Goal: Information Seeking & Learning: Learn about a topic

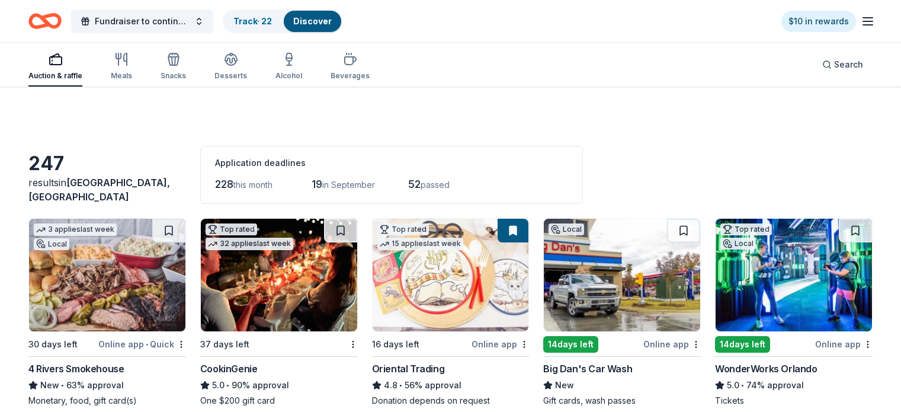
scroll to position [284, 0]
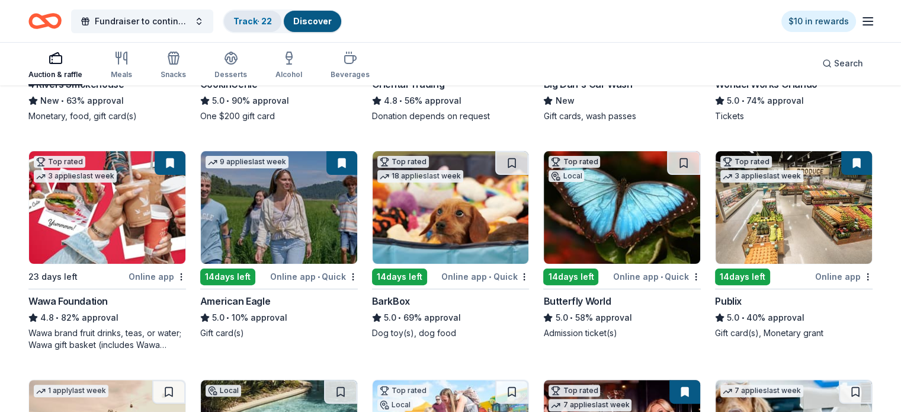
click at [272, 25] on link "Track · 22" at bounding box center [253, 21] width 39 height 10
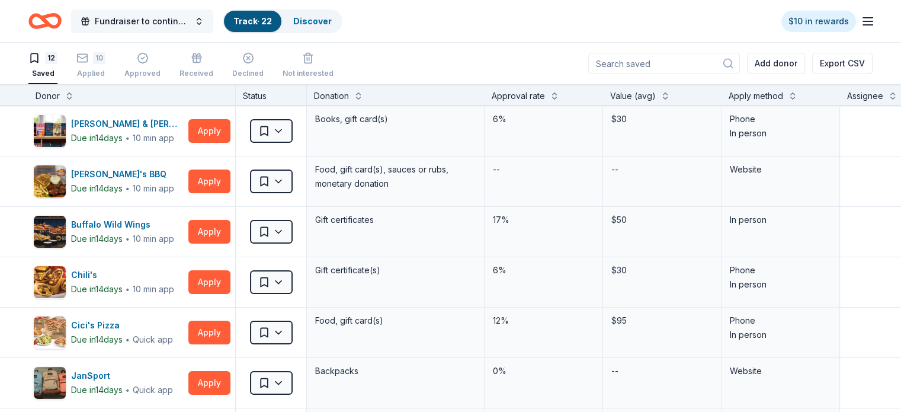
click at [211, 24] on button "Fundraiser to continue KIDpreneur Marketplaces" at bounding box center [142, 21] width 142 height 24
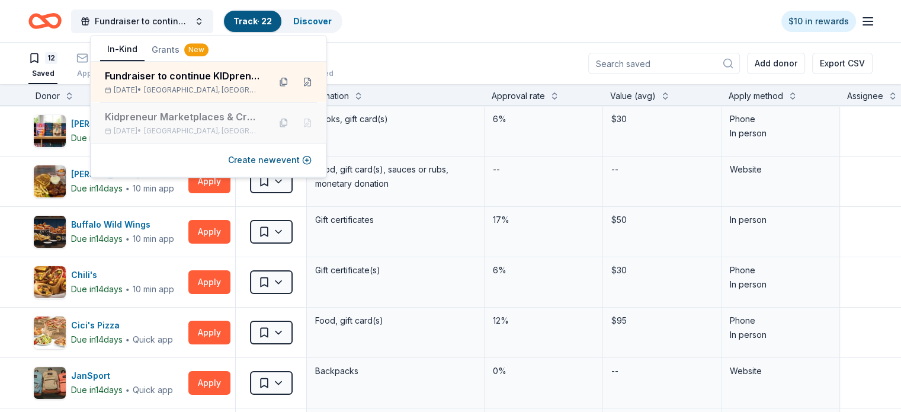
click at [184, 130] on span "East Lake, FL" at bounding box center [202, 130] width 116 height 9
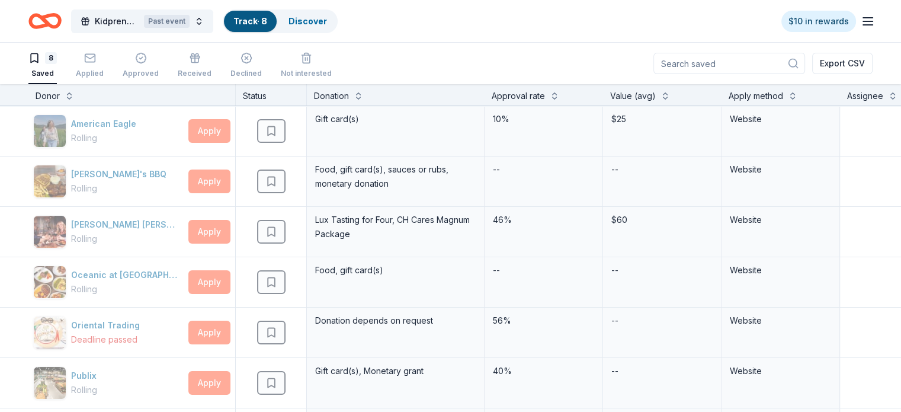
click at [450, 33] on div "Kidpreneur Marketplaces & Creativity Class Past event Track · 8 Discover $10 in…" at bounding box center [450, 21] width 845 height 28
click at [213, 22] on button "Kidpreneur Marketplaces & Creativity Class Past event" at bounding box center [142, 21] width 142 height 24
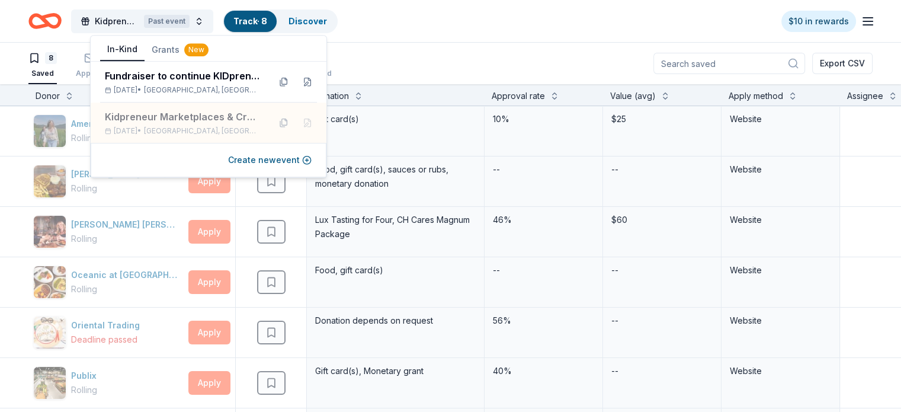
click at [169, 52] on button "Grants New" at bounding box center [180, 49] width 71 height 21
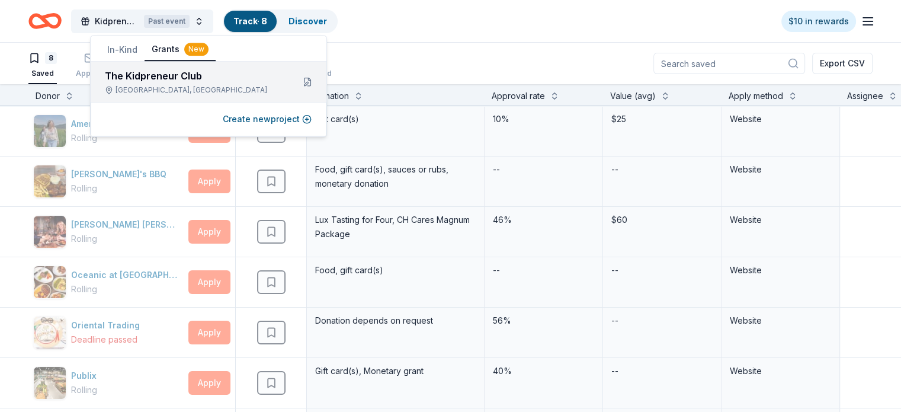
click at [150, 71] on div "The Kidpreneur Club" at bounding box center [194, 76] width 179 height 14
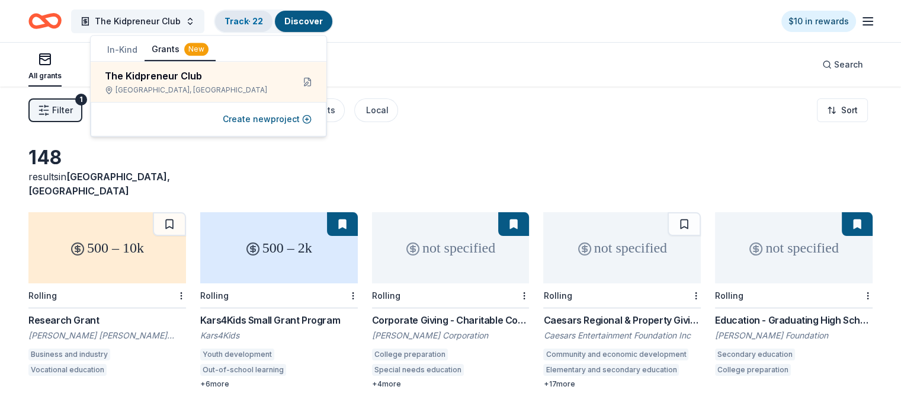
click at [263, 21] on link "Track · 22" at bounding box center [244, 21] width 39 height 10
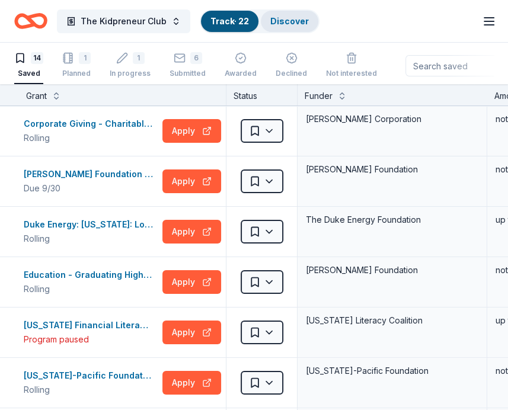
click at [298, 18] on link "Discover" at bounding box center [289, 21] width 39 height 10
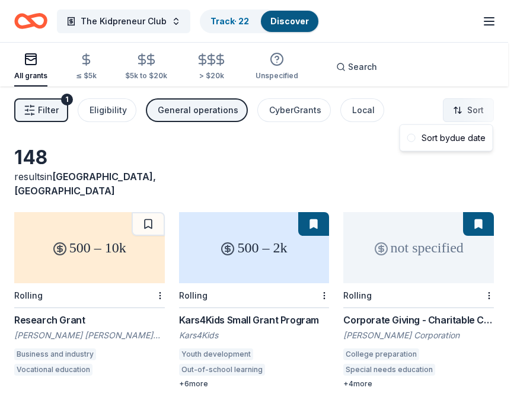
click at [469, 108] on html "The Kidpreneur Club Track · 22 Discover $10 in rewards All grants ≤ $5k $5k to …" at bounding box center [258, 205] width 517 height 410
click at [39, 97] on html "The Kidpreneur Club Track · 22 Discover $10 in rewards All grants ≤ $5k $5k to …" at bounding box center [258, 205] width 517 height 410
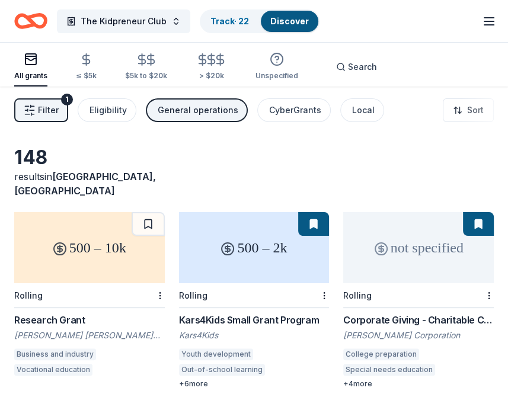
click at [40, 107] on span "Filter" at bounding box center [48, 110] width 21 height 14
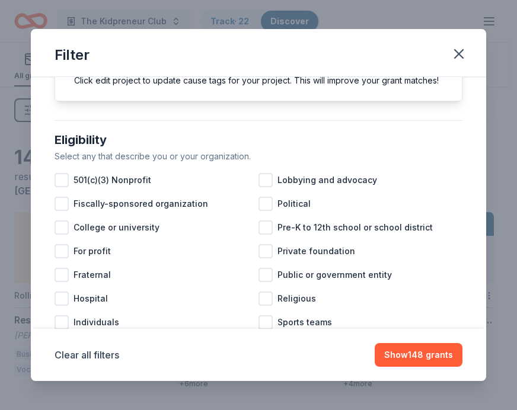
scroll to position [80, 0]
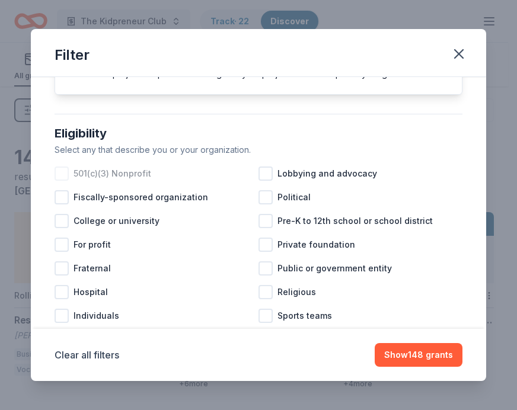
click at [64, 181] on div at bounding box center [62, 174] width 14 height 14
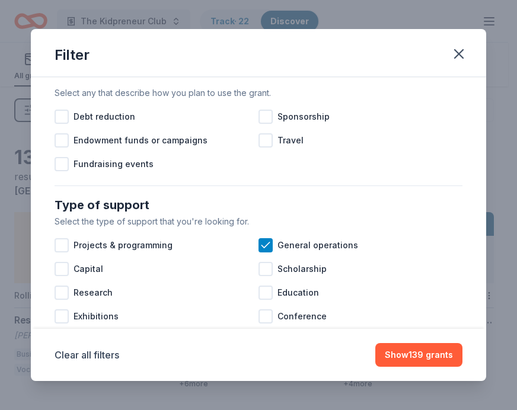
scroll to position [372, 0]
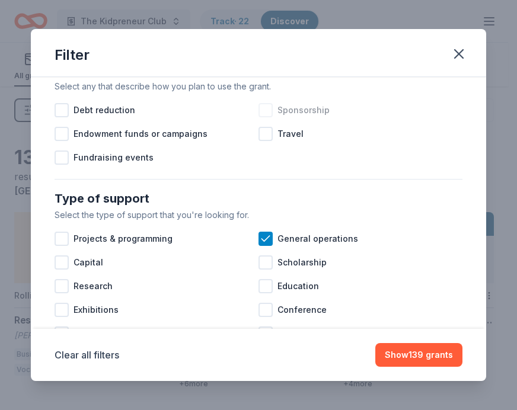
click at [262, 117] on div at bounding box center [265, 110] width 14 height 14
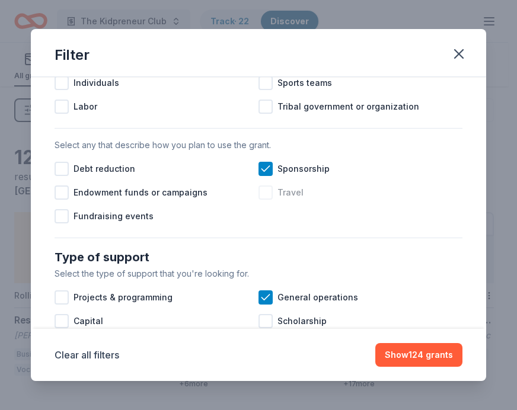
scroll to position [332, 0]
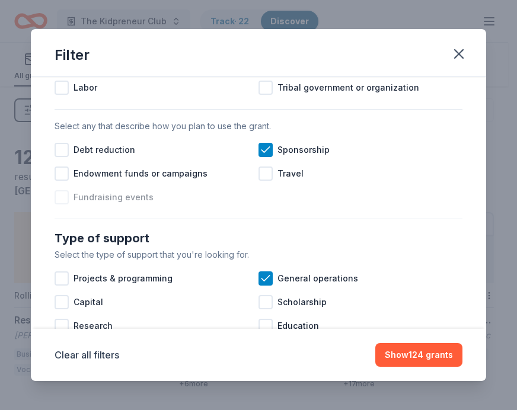
click at [65, 204] on div at bounding box center [62, 197] width 14 height 14
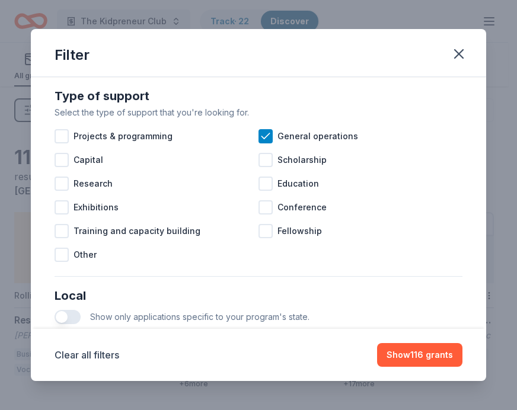
scroll to position [474, 0]
click at [65, 143] on div at bounding box center [62, 136] width 14 height 14
click at [262, 167] on div at bounding box center [265, 160] width 14 height 14
click at [260, 191] on div at bounding box center [265, 184] width 14 height 14
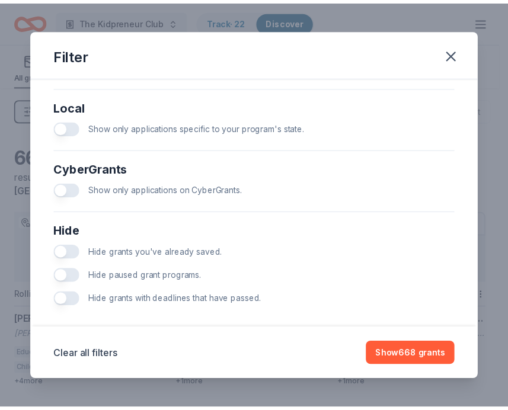
scroll to position [685, 0]
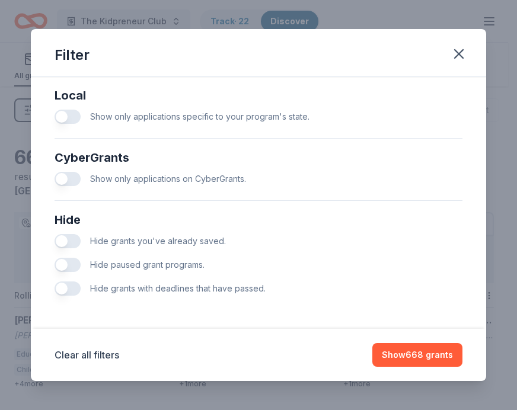
click at [73, 266] on button "button" at bounding box center [68, 265] width 26 height 14
click at [73, 289] on button "button" at bounding box center [68, 289] width 26 height 14
click at [74, 241] on button "button" at bounding box center [68, 241] width 26 height 14
click at [73, 117] on button "button" at bounding box center [68, 117] width 26 height 14
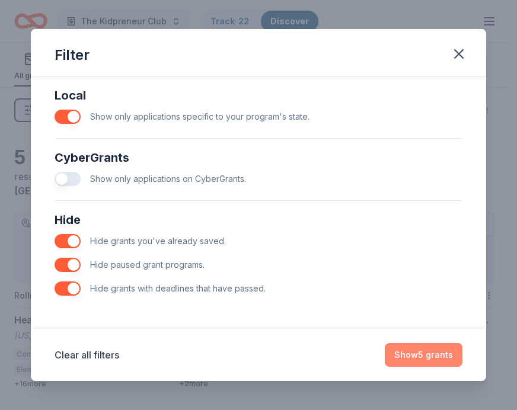
click at [433, 357] on button "Show 5 grants" at bounding box center [424, 355] width 78 height 24
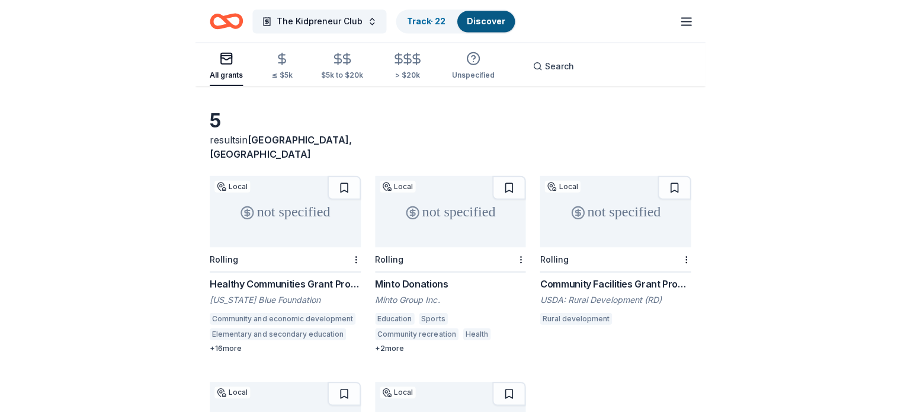
scroll to position [39, 0]
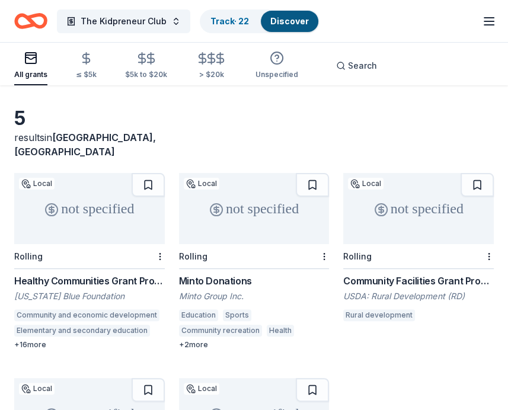
click at [92, 210] on div "not specified" at bounding box center [89, 208] width 151 height 71
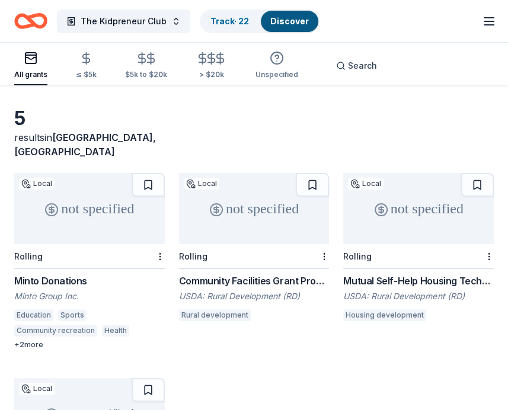
click at [67, 213] on div "not specified" at bounding box center [89, 208] width 151 height 71
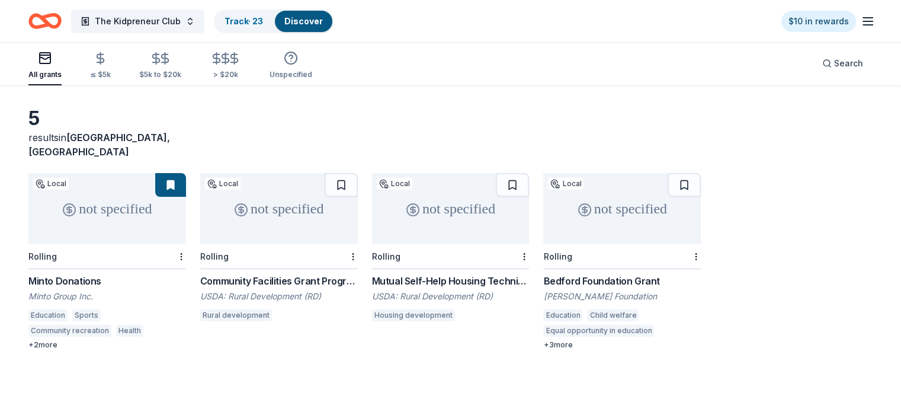
click at [293, 182] on div "not specified" at bounding box center [279, 208] width 158 height 71
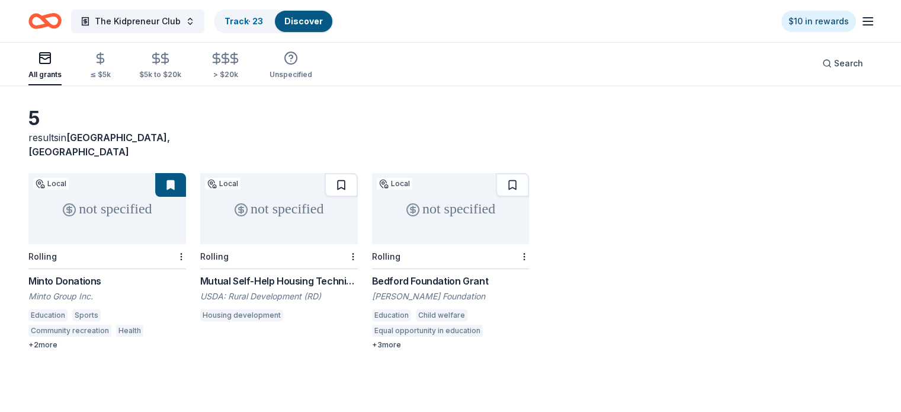
click at [343, 173] on button at bounding box center [341, 185] width 33 height 24
click at [343, 173] on button at bounding box center [342, 185] width 31 height 24
click at [318, 210] on div "not specified" at bounding box center [279, 208] width 158 height 71
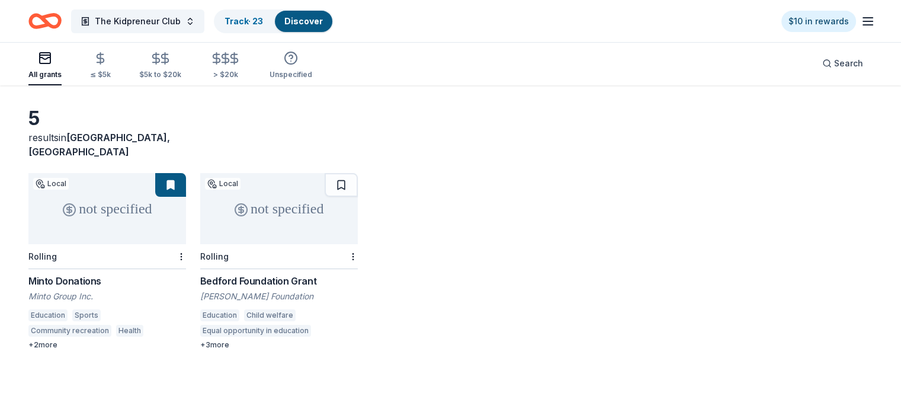
click at [267, 220] on div "not specified" at bounding box center [279, 208] width 158 height 71
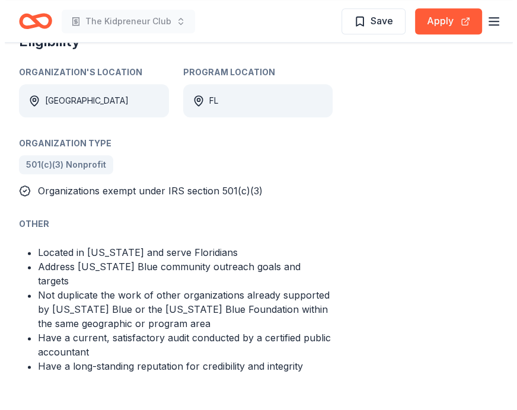
scroll to position [740, 0]
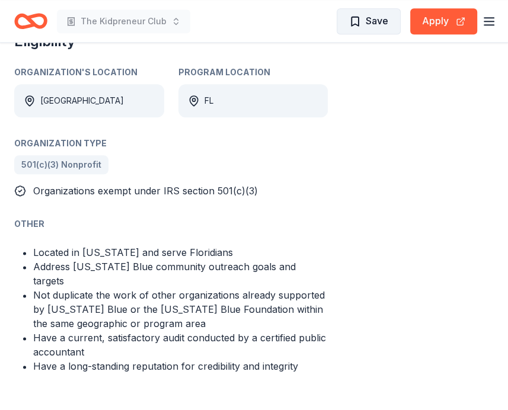
click at [385, 24] on span "Save" at bounding box center [377, 20] width 23 height 15
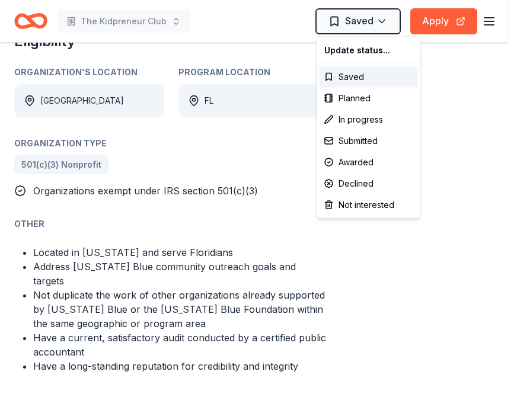
click at [365, 206] on div "Not interested" at bounding box center [368, 204] width 98 height 21
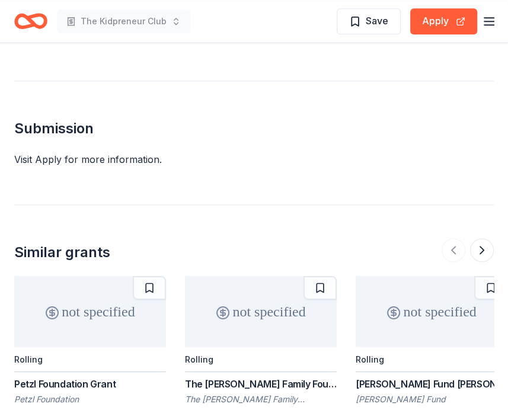
scroll to position [805, 0]
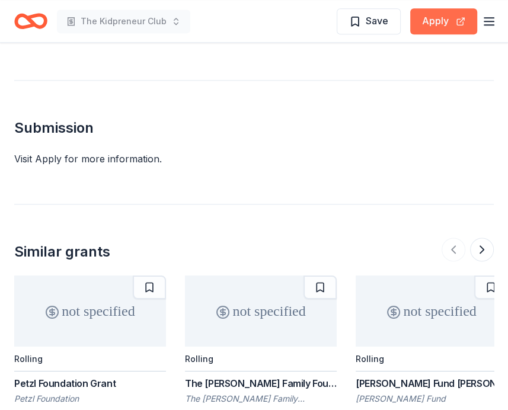
click at [439, 23] on button "Apply" at bounding box center [443, 21] width 67 height 26
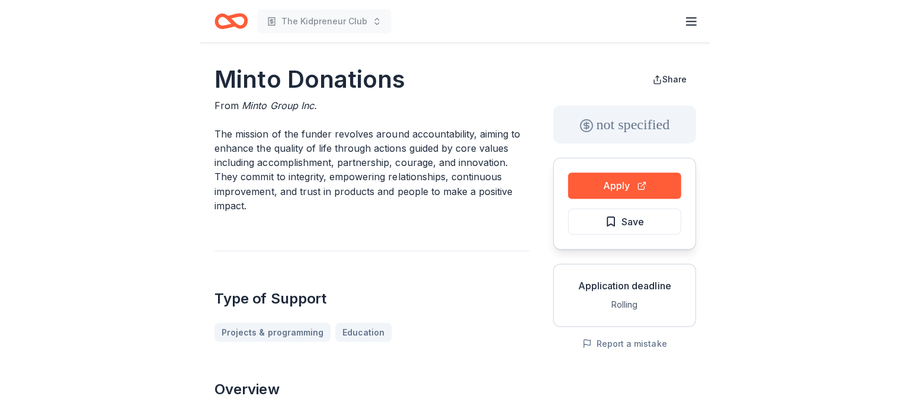
scroll to position [2, 0]
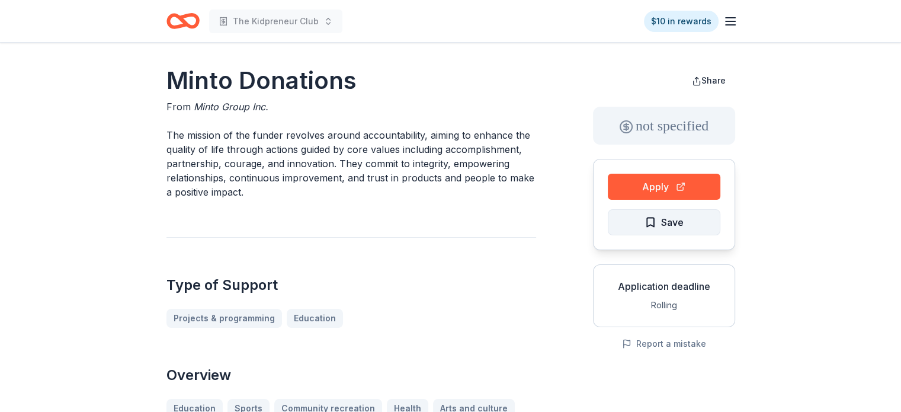
click at [507, 223] on span "Save" at bounding box center [672, 222] width 23 height 15
click at [507, 223] on html "The Kidpreneur Club $10 in rewards Minto Donations From Minto Group Inc. The mi…" at bounding box center [450, 204] width 901 height 412
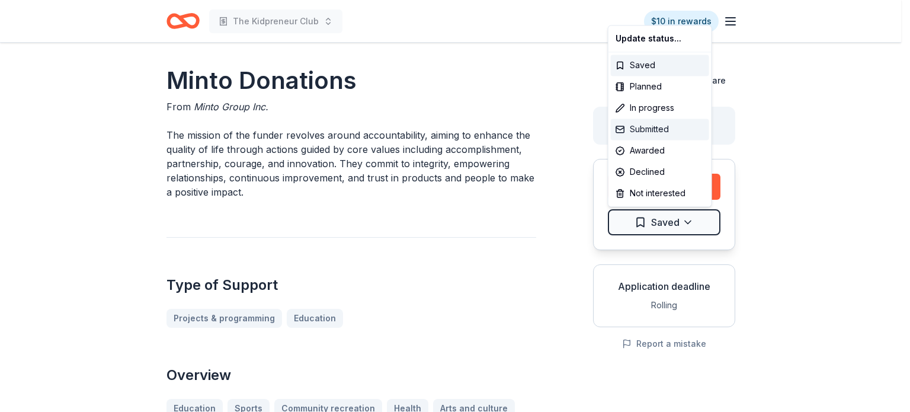
click at [507, 129] on div "Submitted" at bounding box center [660, 129] width 98 height 21
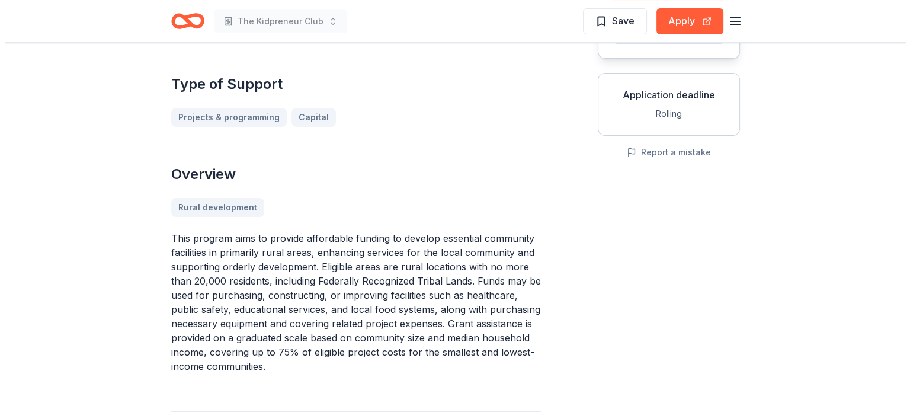
scroll to position [194, 0]
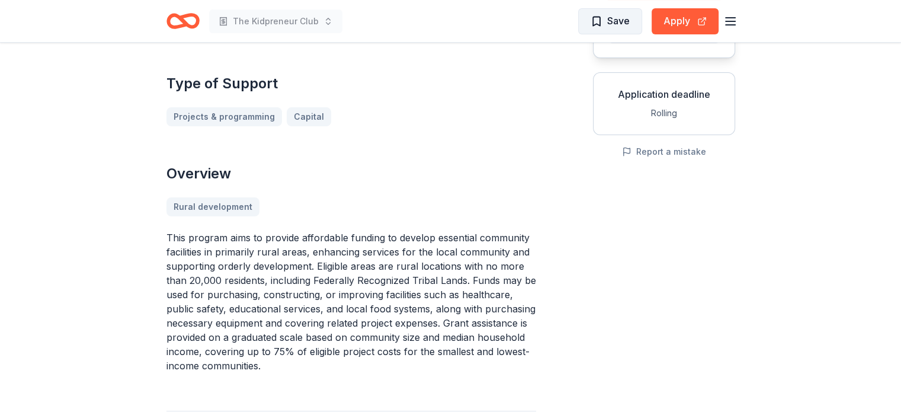
click at [628, 23] on span "Save" at bounding box center [618, 20] width 23 height 15
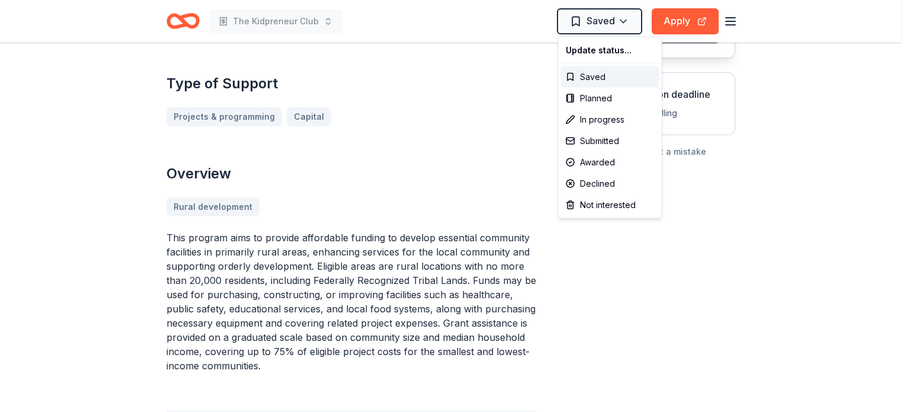
click at [628, 23] on html "The Kidpreneur Club Saved Apply Community Facilities Grant Program in Florida F…" at bounding box center [455, 12] width 910 height 412
click at [601, 208] on div "Not interested" at bounding box center [610, 204] width 98 height 21
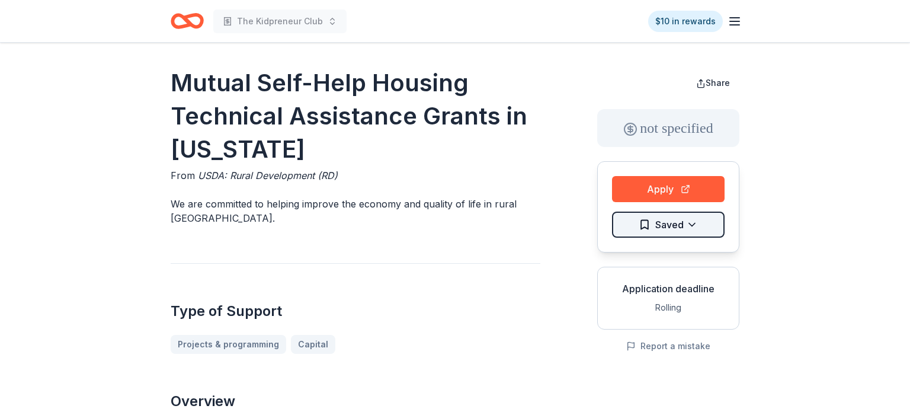
click at [688, 226] on html "The Kidpreneur Club $10 in rewards Mutual Self-Help Housing Technical Assistanc…" at bounding box center [455, 206] width 910 height 412
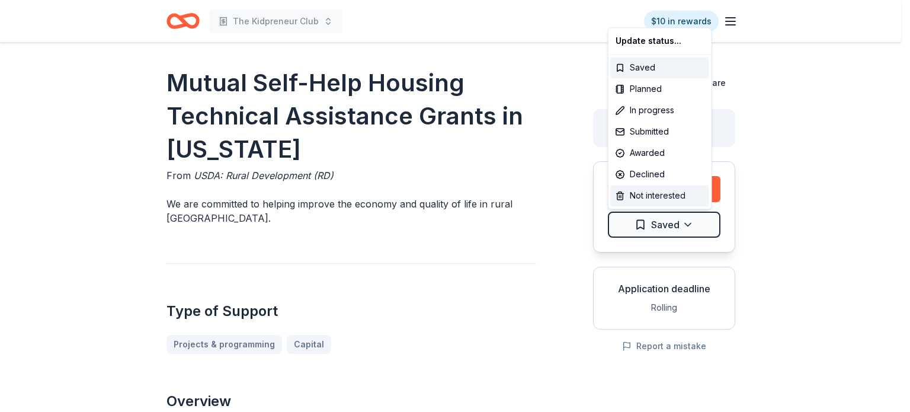
click at [657, 195] on div "Not interested" at bounding box center [660, 195] width 98 height 21
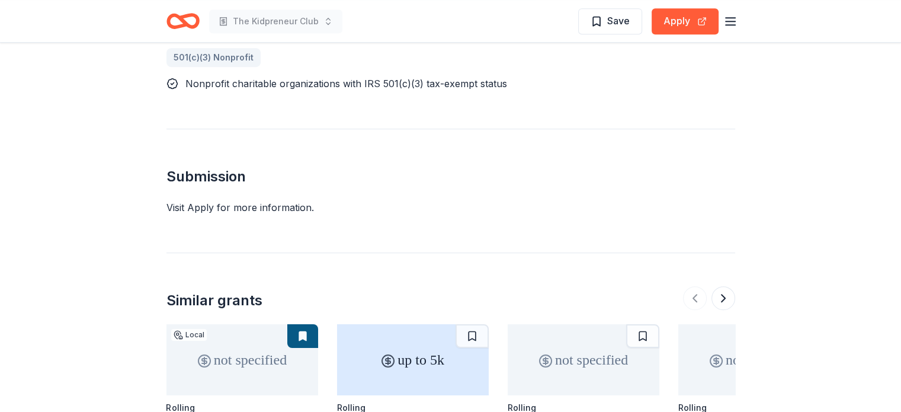
scroll to position [654, 0]
click at [606, 10] on button "Save" at bounding box center [610, 21] width 64 height 26
click at [701, 20] on button "Apply" at bounding box center [685, 21] width 67 height 26
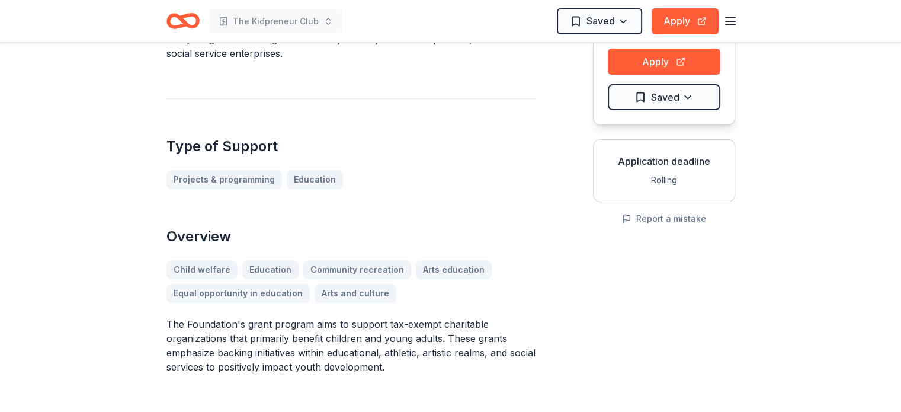
scroll to position [0, 0]
